Goal: Task Accomplishment & Management: Manage account settings

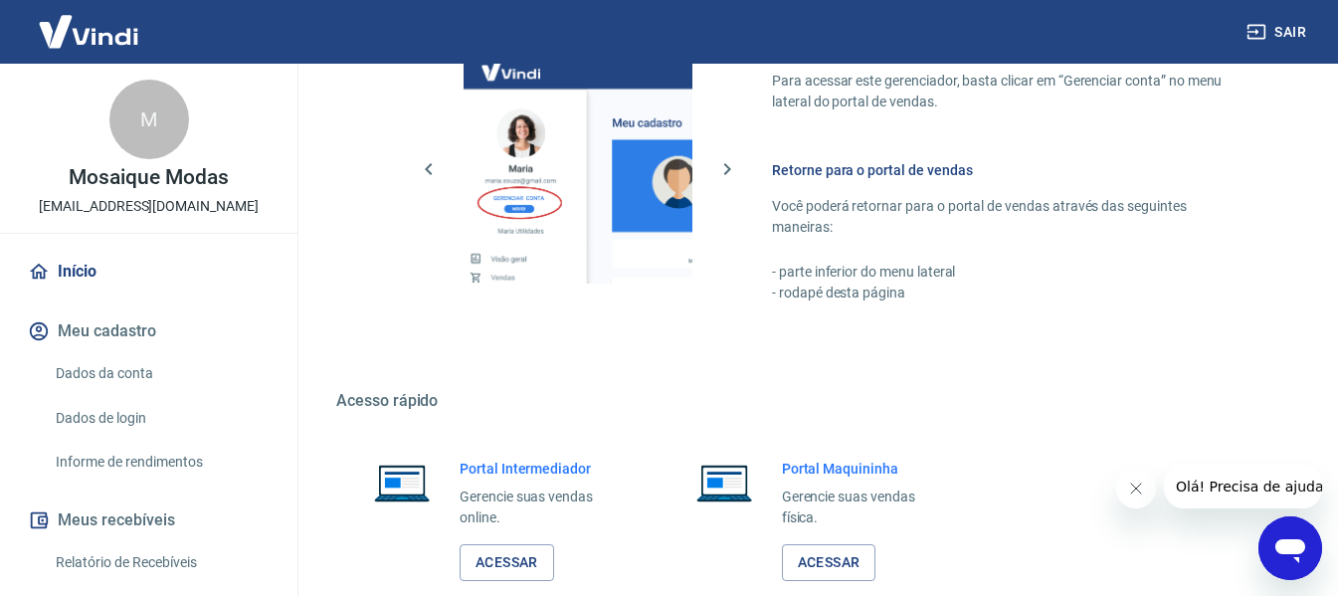
scroll to position [1036, 0]
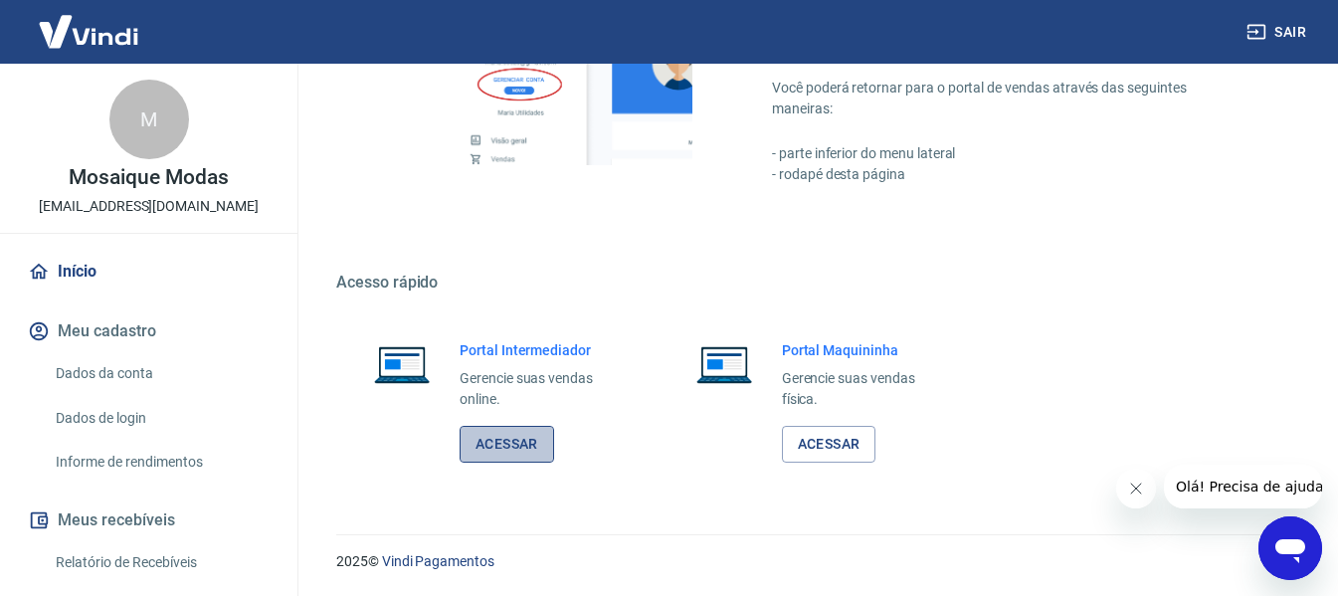
click at [495, 436] on link "Acessar" at bounding box center [507, 444] width 94 height 37
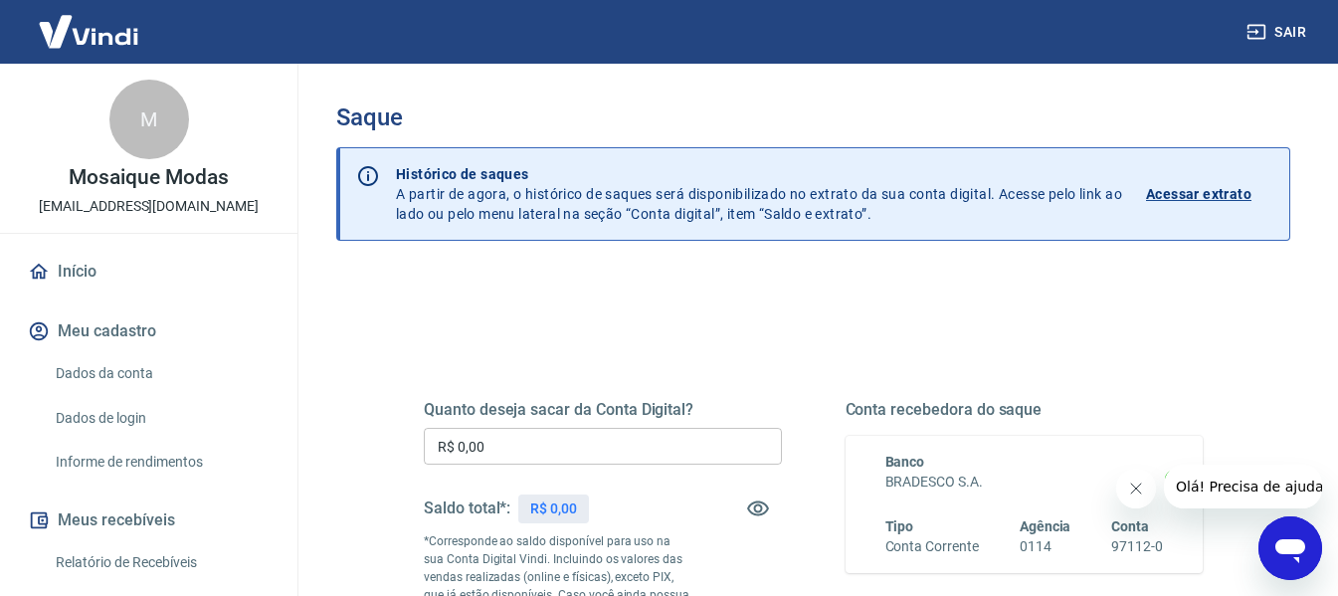
click at [557, 450] on input "R$ 0,00" at bounding box center [603, 446] width 358 height 37
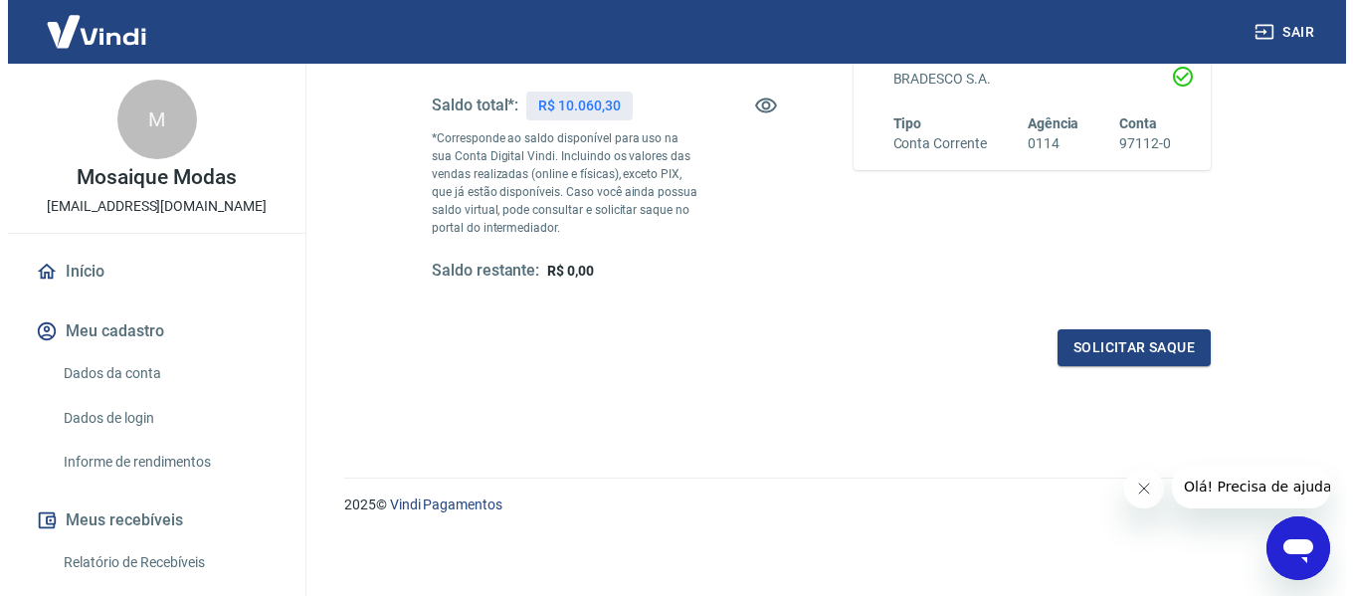
scroll to position [406, 0]
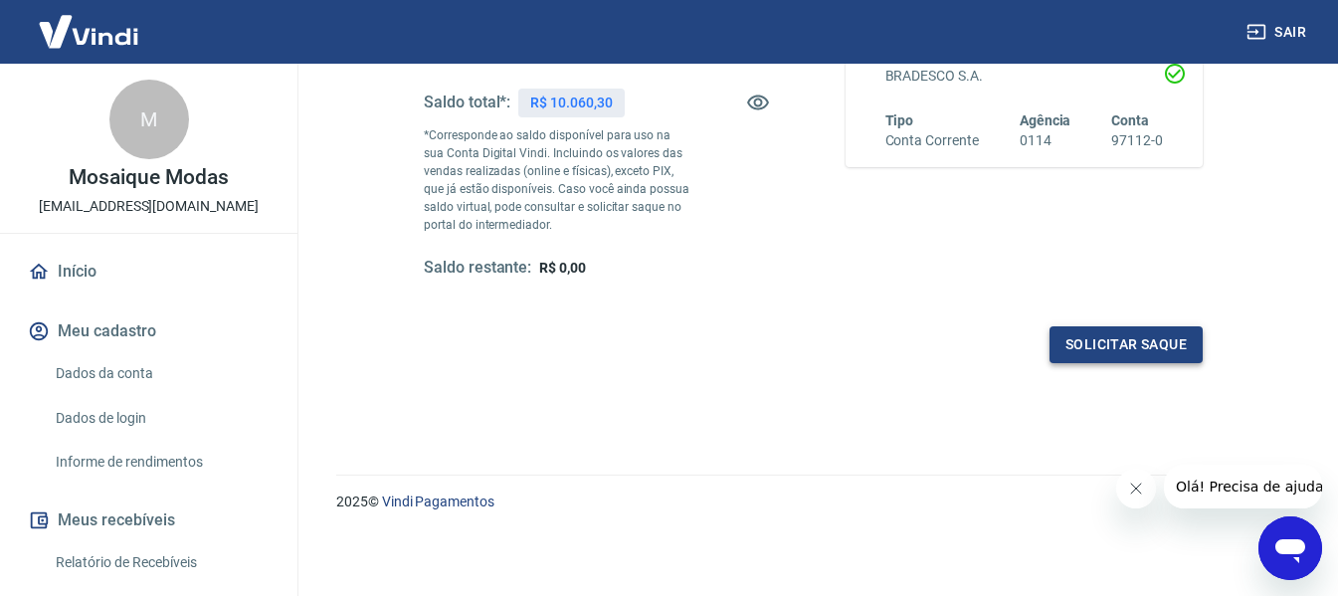
type input "R$ 10.060,30"
click at [1128, 348] on button "Solicitar saque" at bounding box center [1125, 344] width 153 height 37
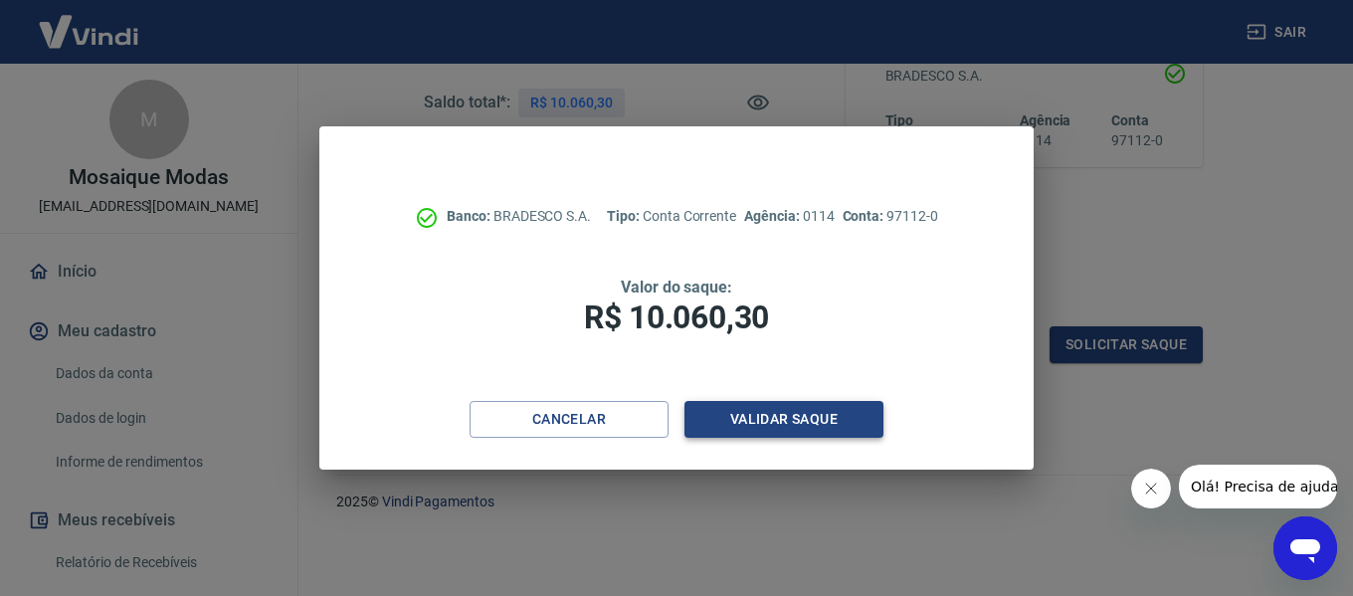
click at [843, 424] on button "Validar saque" at bounding box center [783, 419] width 199 height 37
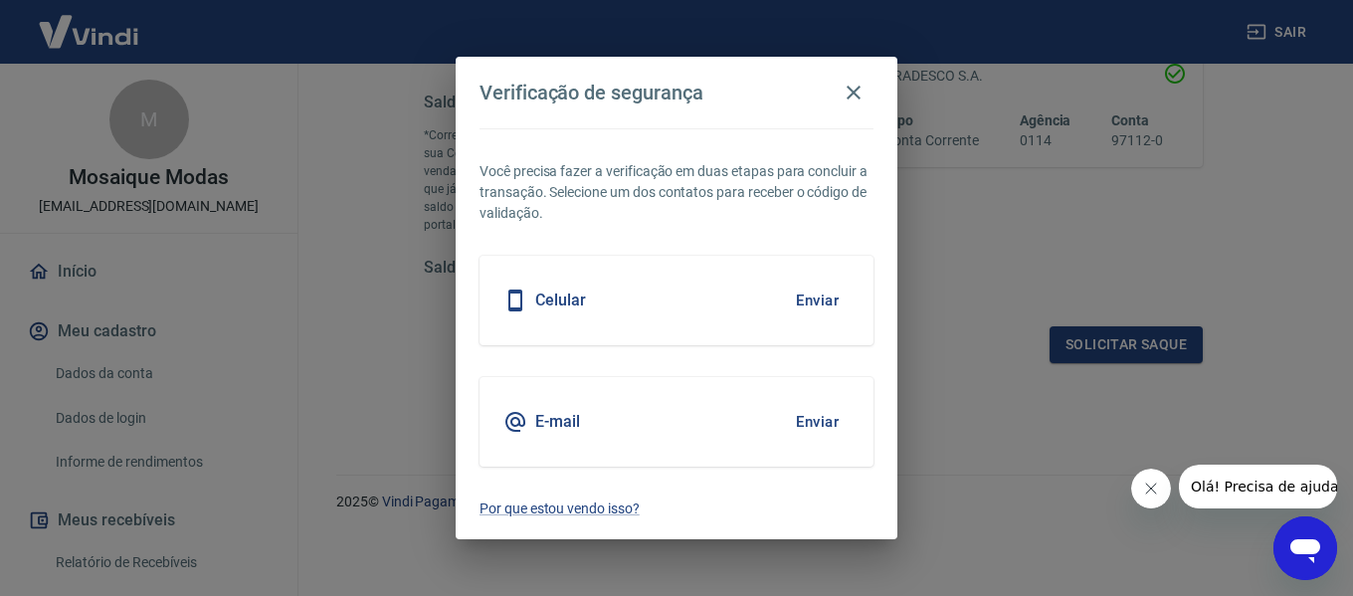
click at [806, 426] on button "Enviar" at bounding box center [817, 422] width 65 height 42
click at [1152, 488] on icon "Fechar mensagem da empresa" at bounding box center [1150, 488] width 16 height 16
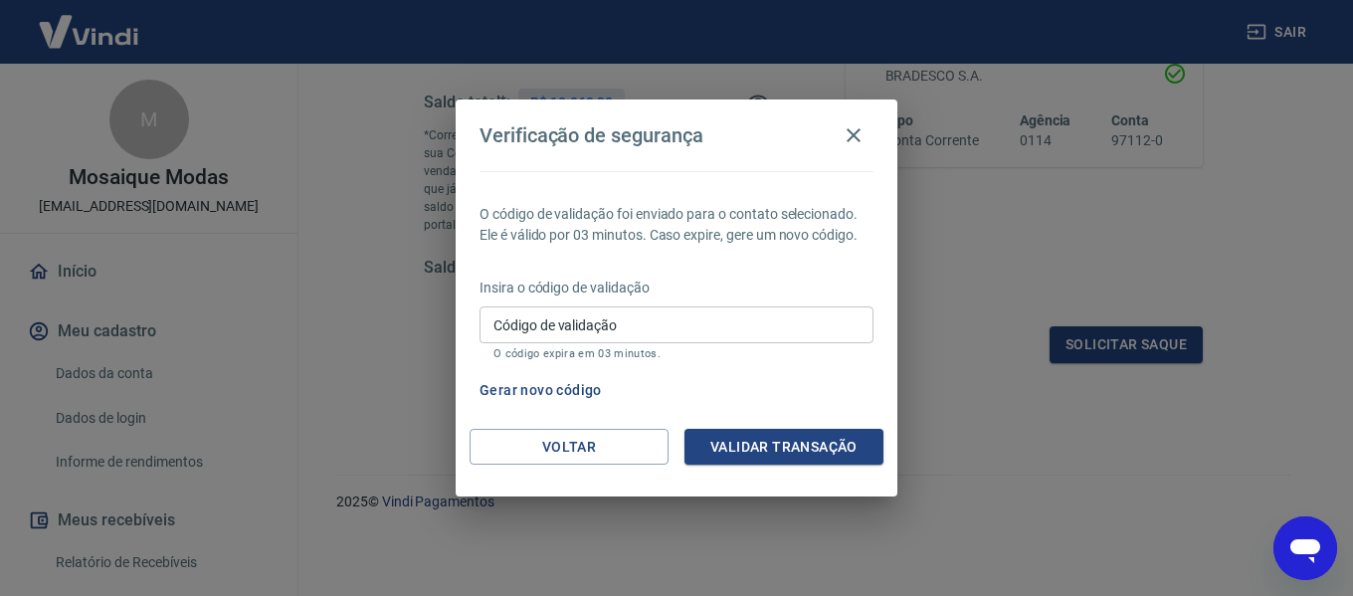
click at [687, 327] on input "Código de validação" at bounding box center [676, 324] width 394 height 37
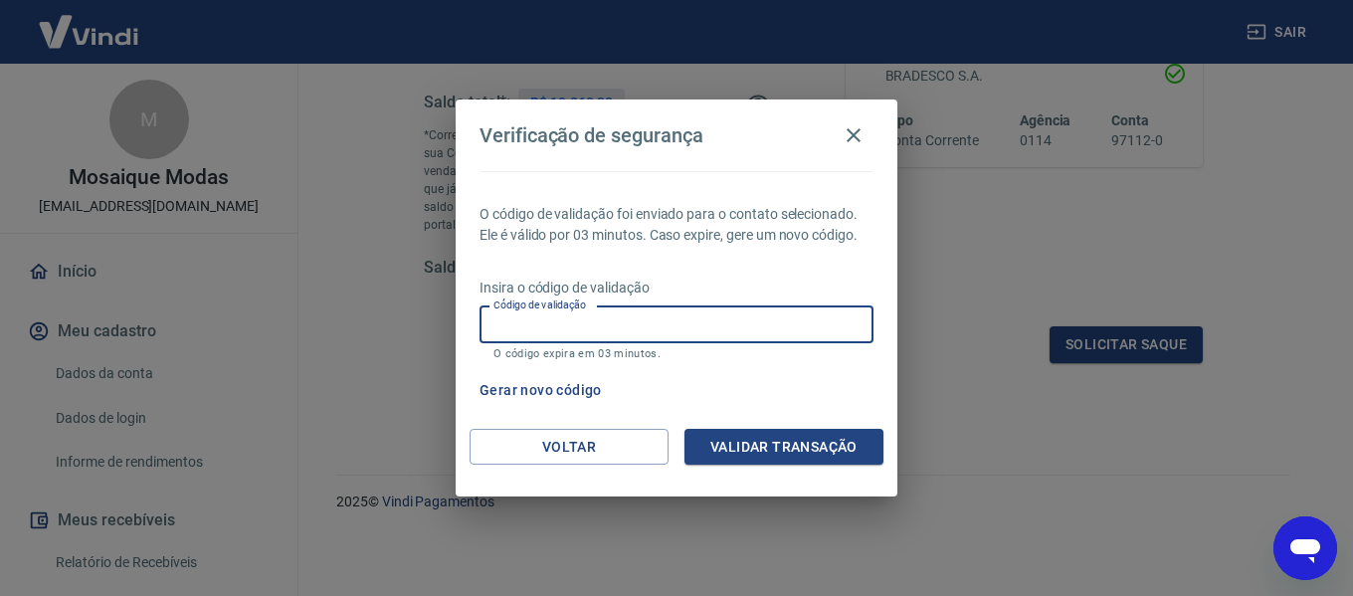
paste input "767300"
type input "767300"
click at [741, 437] on button "Validar transação" at bounding box center [783, 447] width 199 height 37
